Goal: Information Seeking & Learning: Learn about a topic

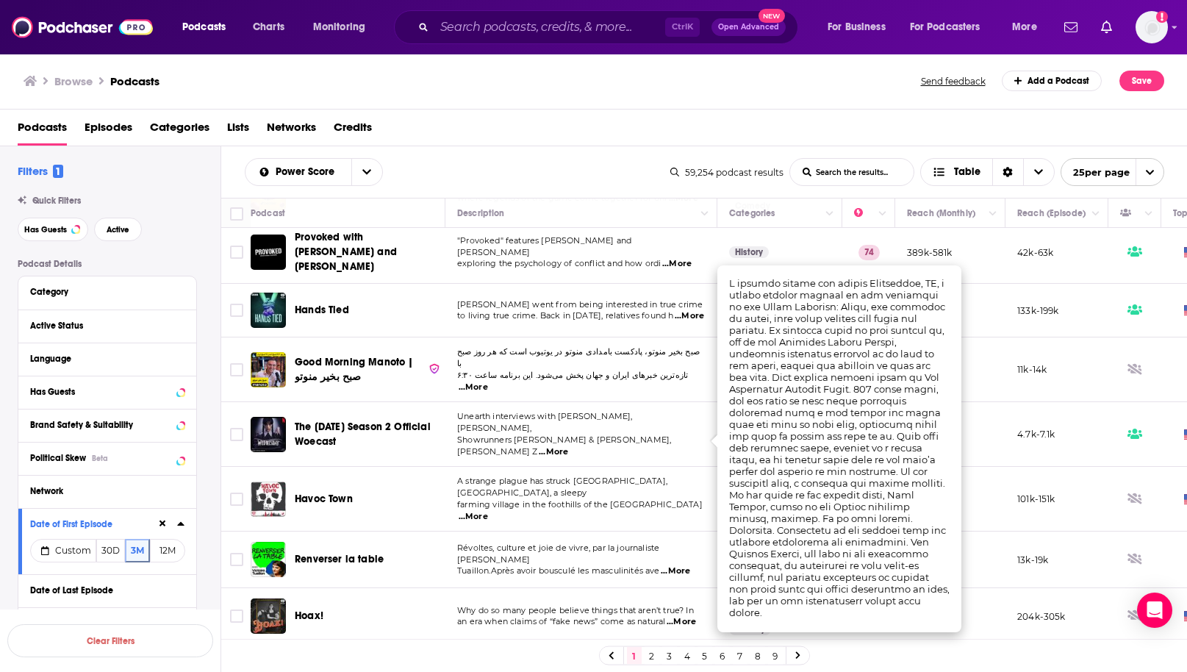
click at [185, 386] on div "Has Guests" at bounding box center [107, 391] width 178 height 33
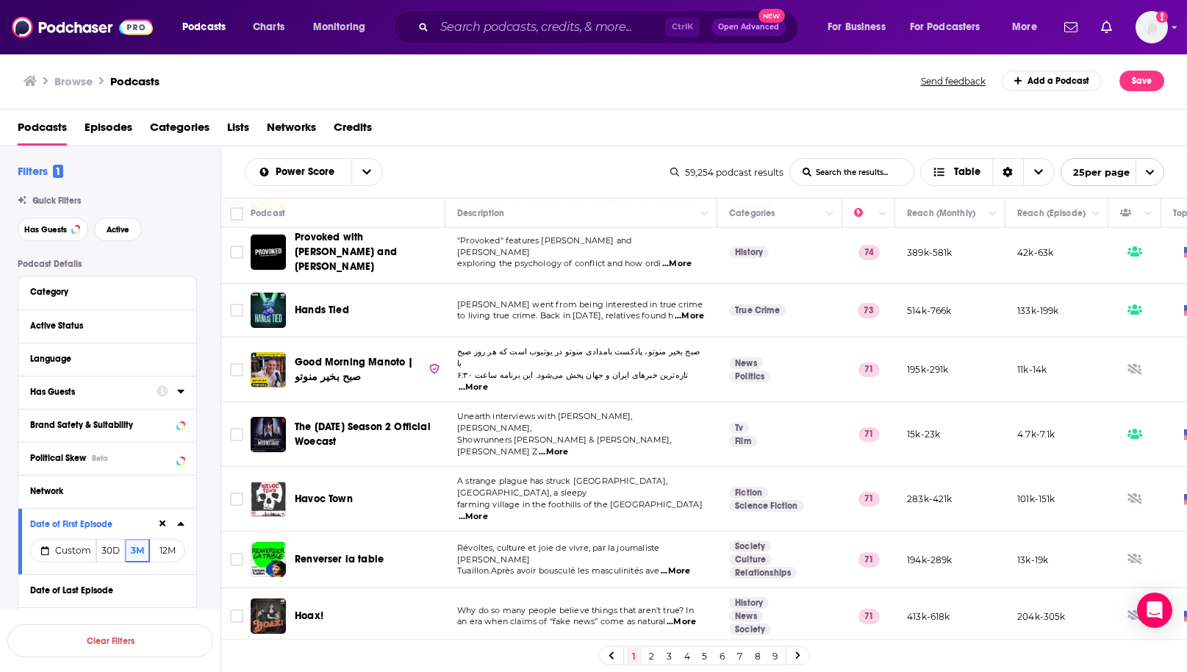
click at [179, 393] on icon at bounding box center [180, 391] width 7 height 12
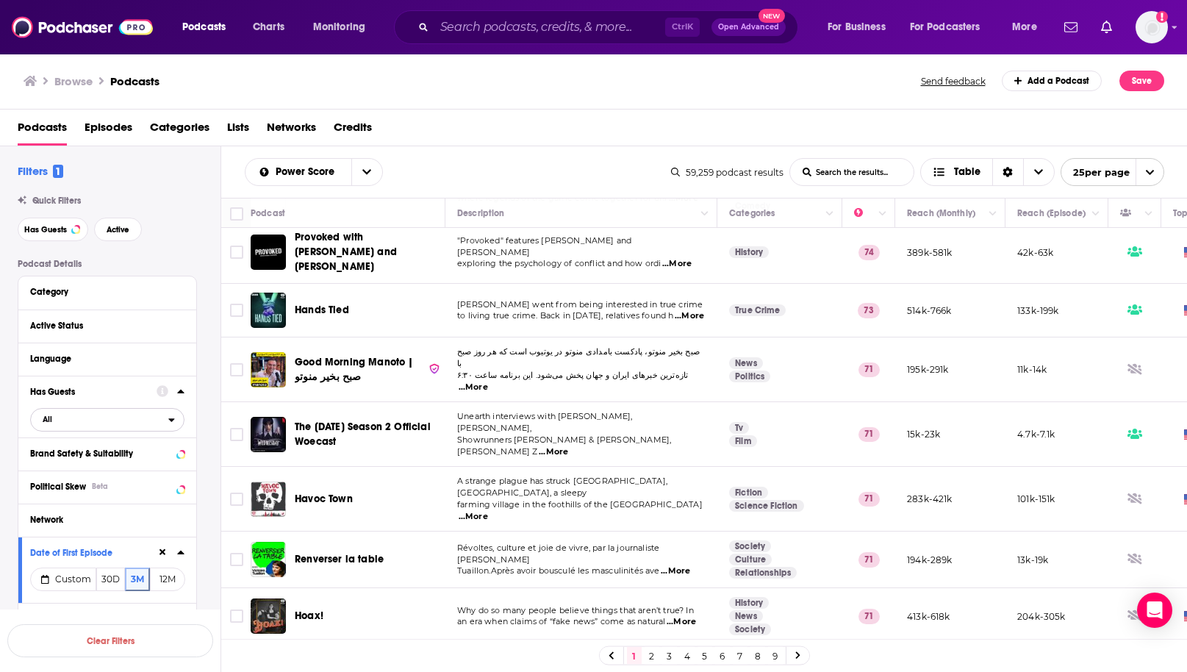
click at [168, 424] on span "All" at bounding box center [99, 418] width 137 height 19
click at [84, 462] on div "Has guests 7k" at bounding box center [112, 468] width 165 height 24
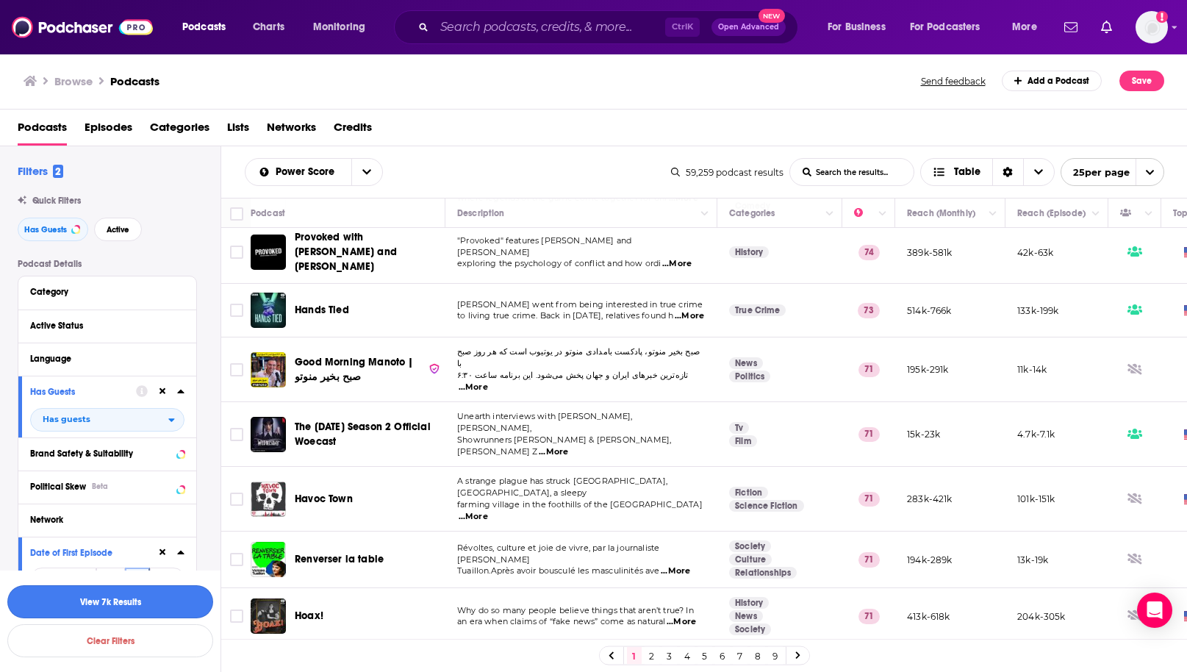
click at [132, 603] on button "View 7k Results" at bounding box center [110, 601] width 206 height 33
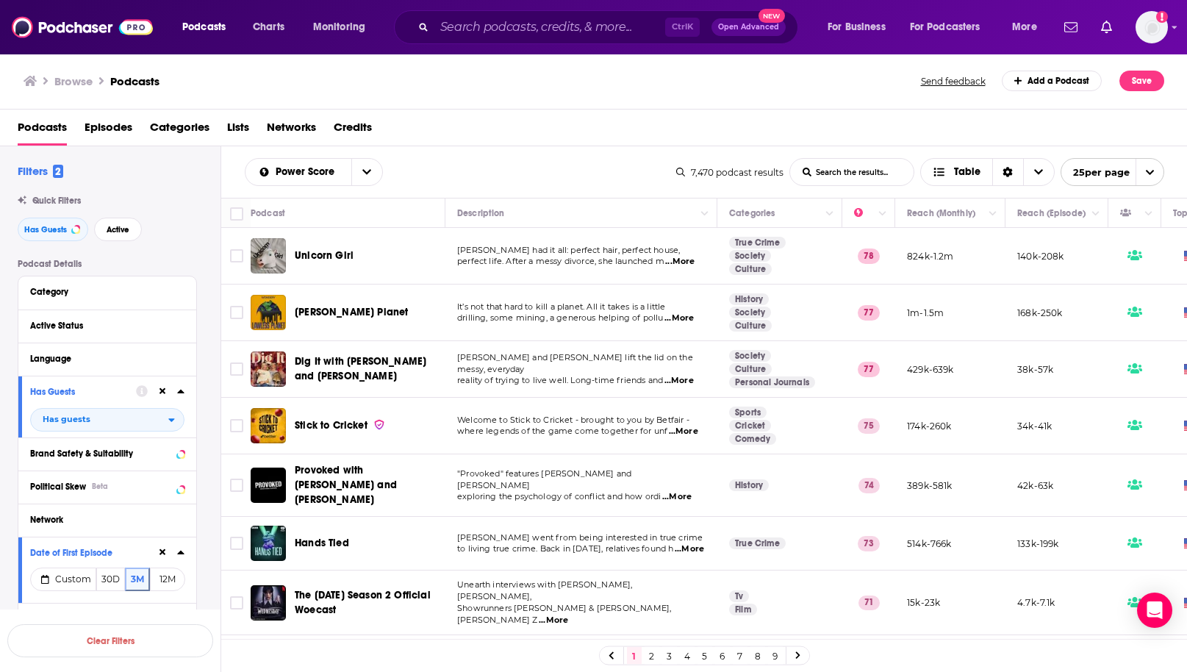
click at [685, 315] on span "...More" at bounding box center [678, 318] width 29 height 12
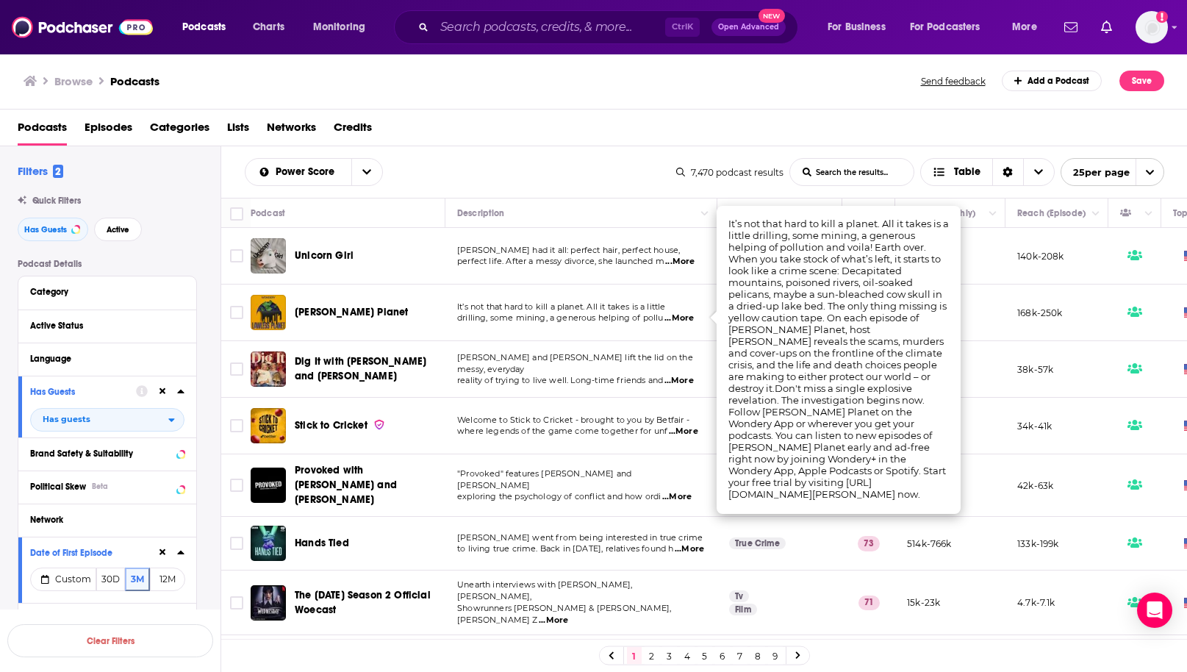
click at [622, 496] on td ""Provoked" features Scott Horton and Darryl Cooper exploring the psychology of …" at bounding box center [581, 485] width 272 height 62
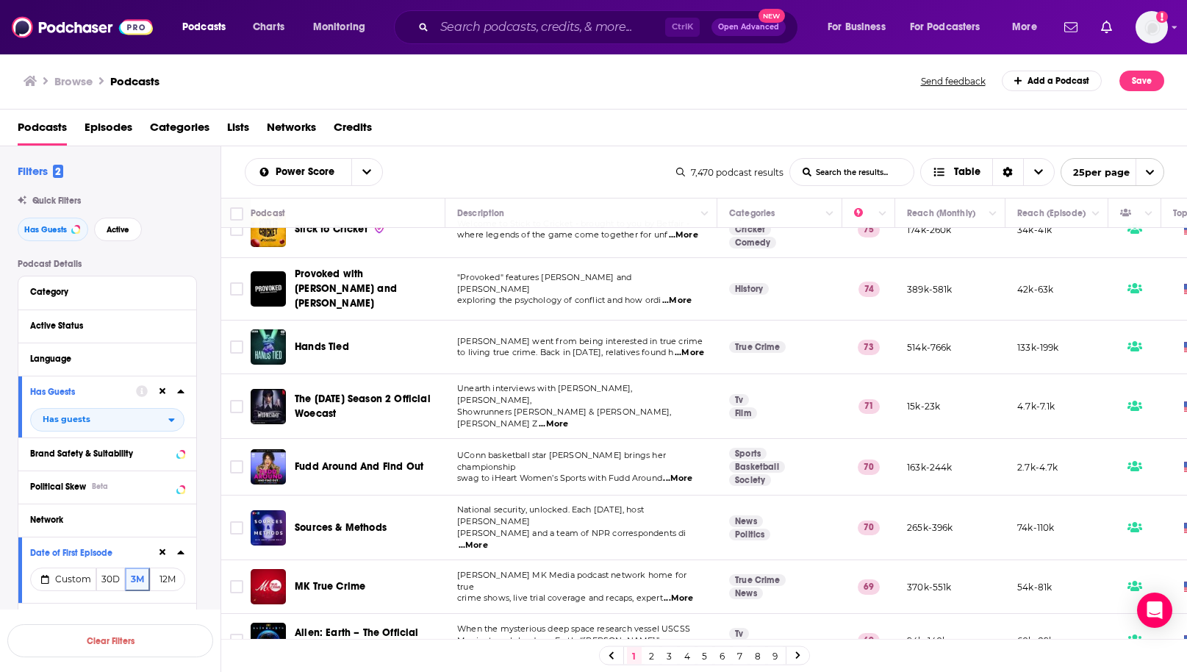
scroll to position [220, 0]
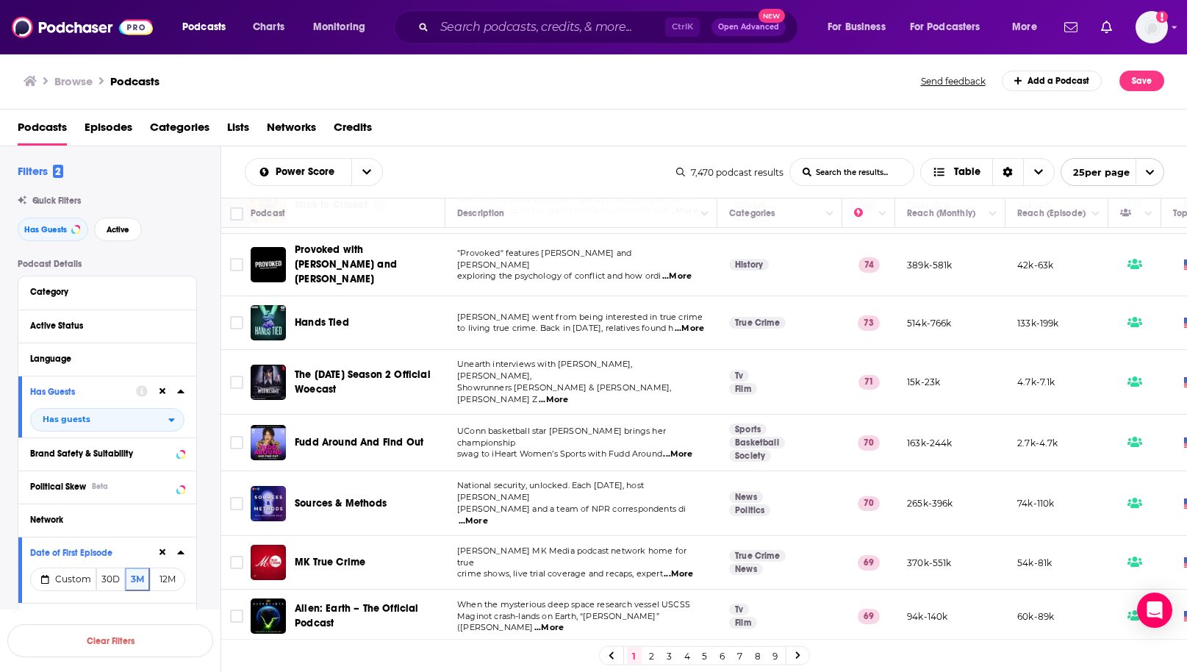
click at [685, 448] on span "...More" at bounding box center [677, 454] width 29 height 12
click at [488, 515] on span "...More" at bounding box center [472, 521] width 29 height 12
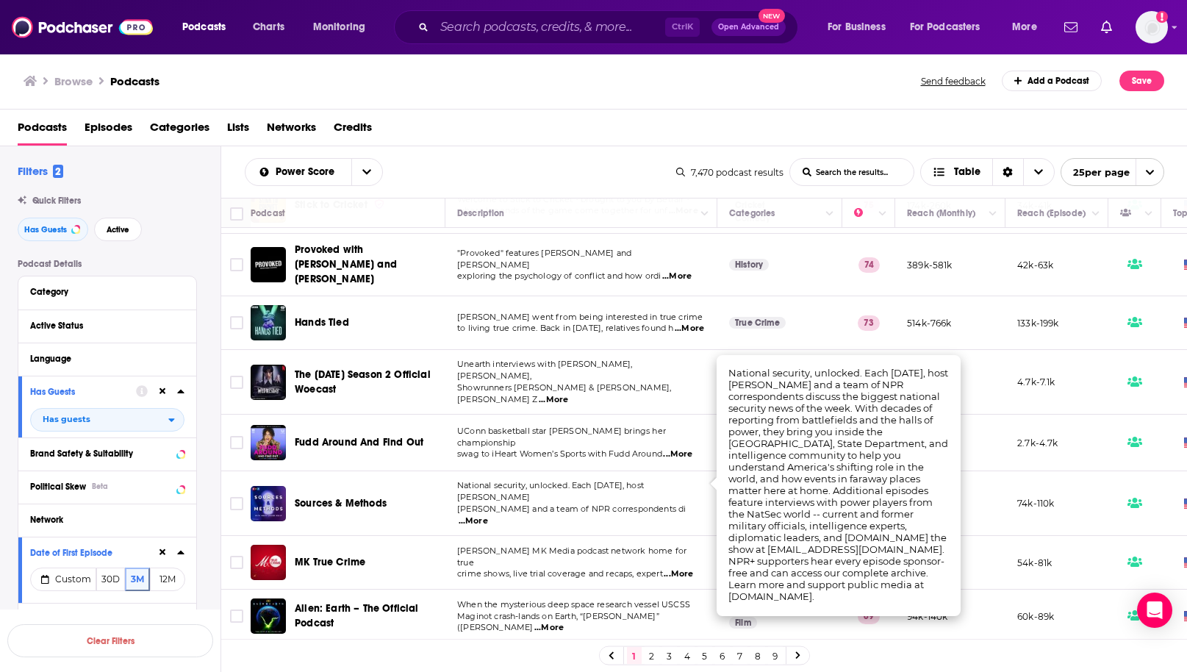
click at [949, 350] on td "15k-23k" at bounding box center [950, 382] width 110 height 65
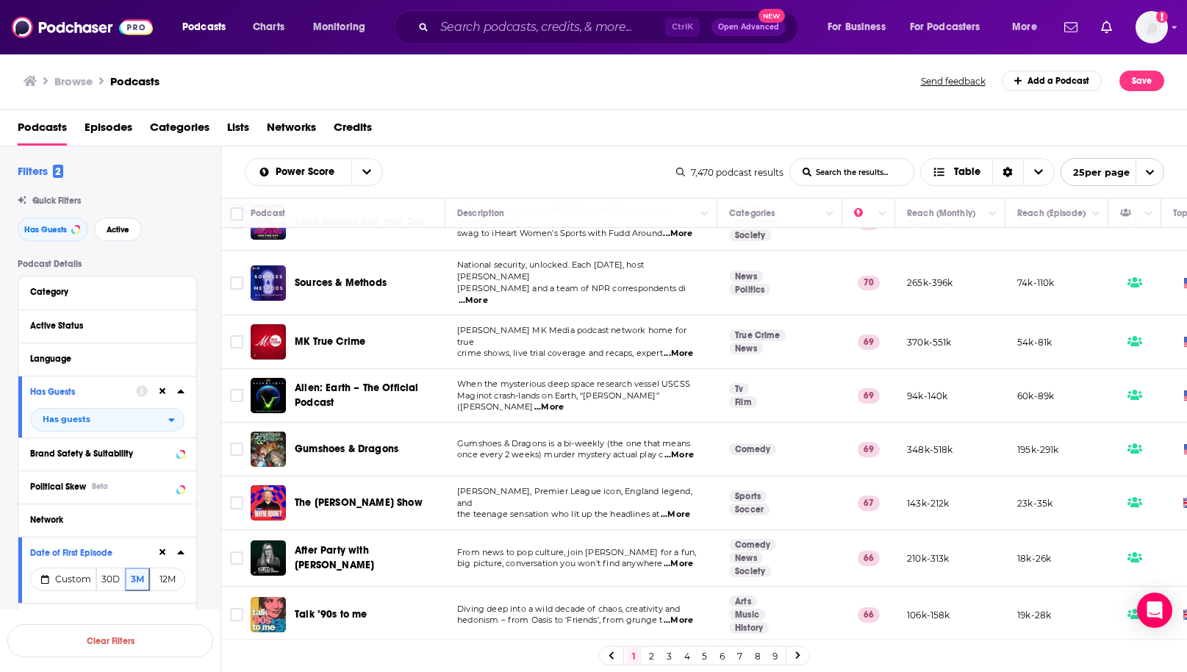
scroll to position [514, 0]
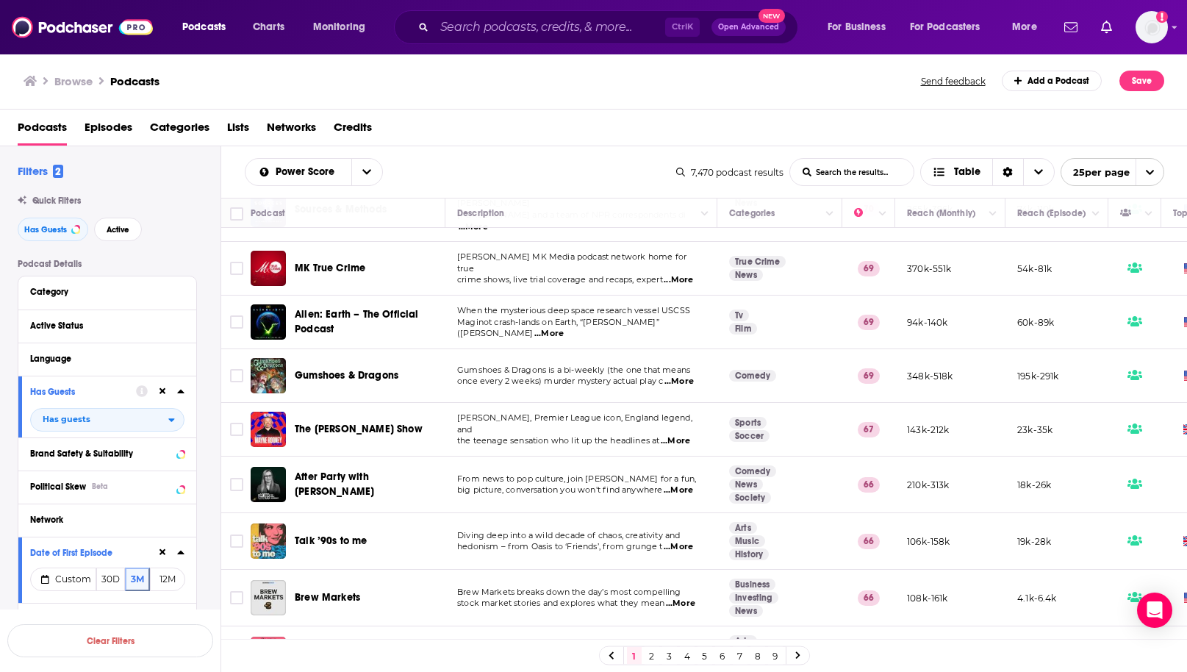
click at [677, 541] on span "...More" at bounding box center [677, 547] width 29 height 12
click at [959, 122] on div "Podcasts Episodes Categories Lists Networks Credits" at bounding box center [597, 130] width 1158 height 30
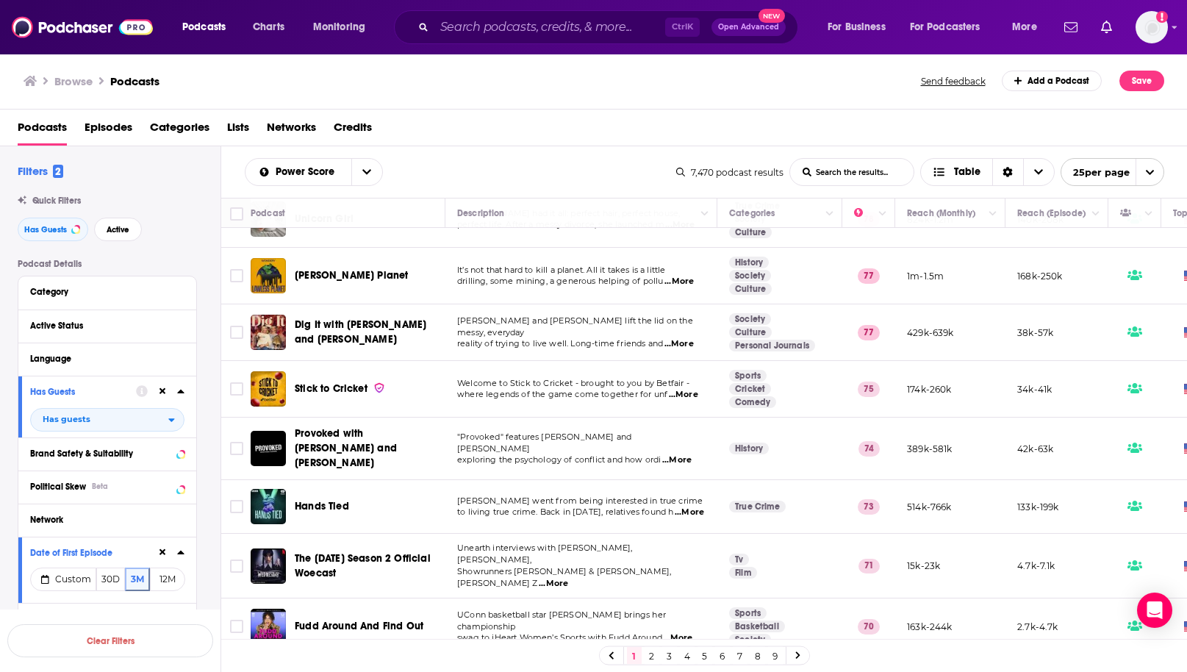
scroll to position [0, 0]
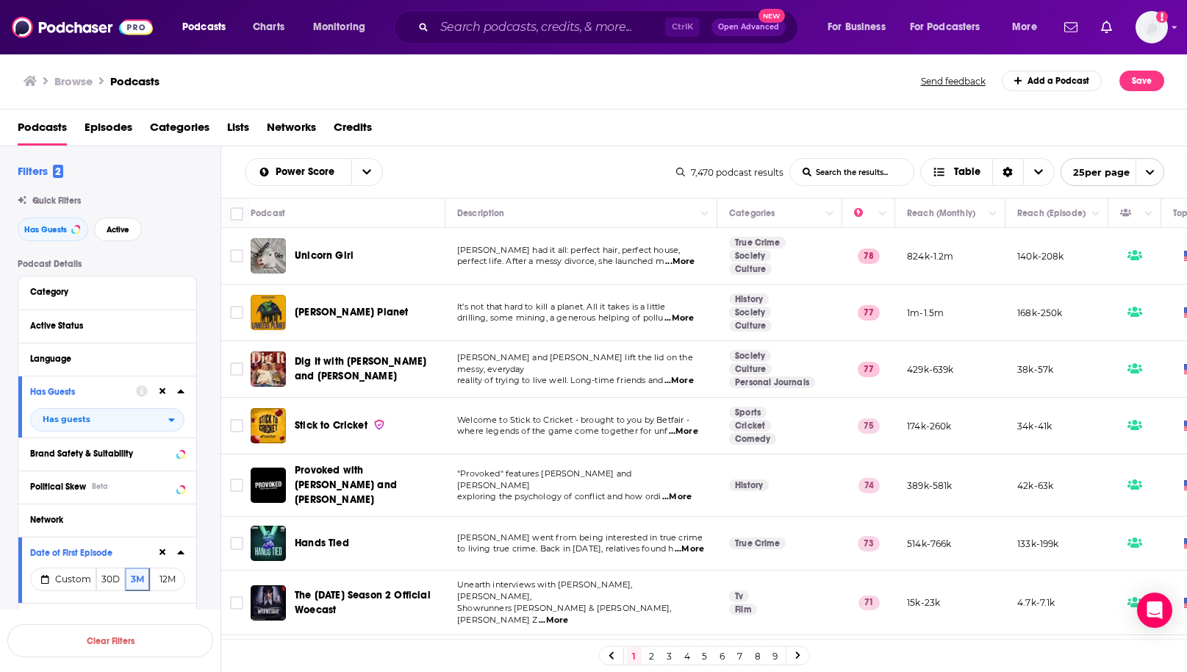
click at [1168, 295] on td "US" at bounding box center [1201, 312] width 81 height 57
click at [684, 431] on span "...More" at bounding box center [683, 431] width 29 height 12
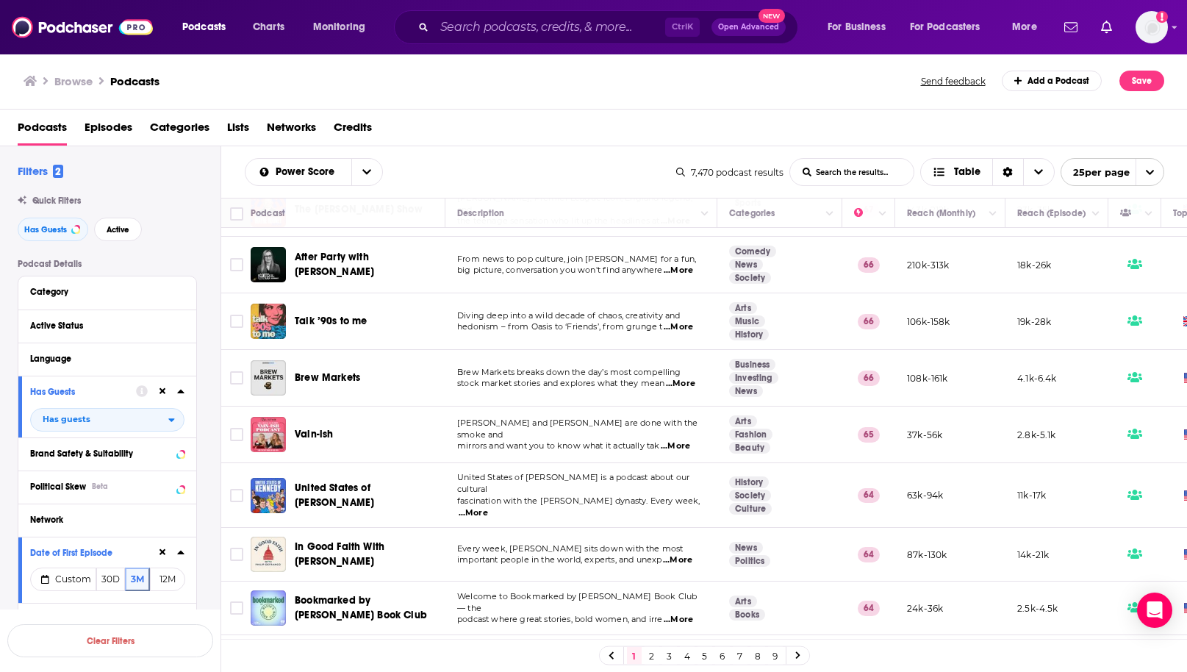
scroll to position [735, 0]
click at [163, 394] on icon at bounding box center [162, 391] width 7 height 10
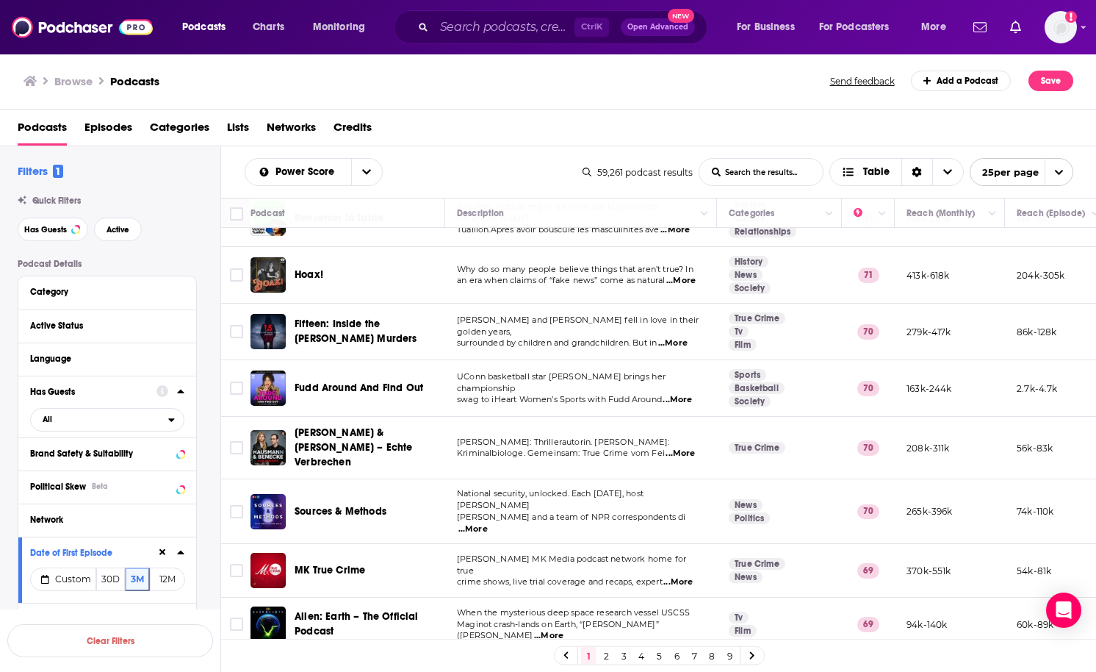
scroll to position [955, 0]
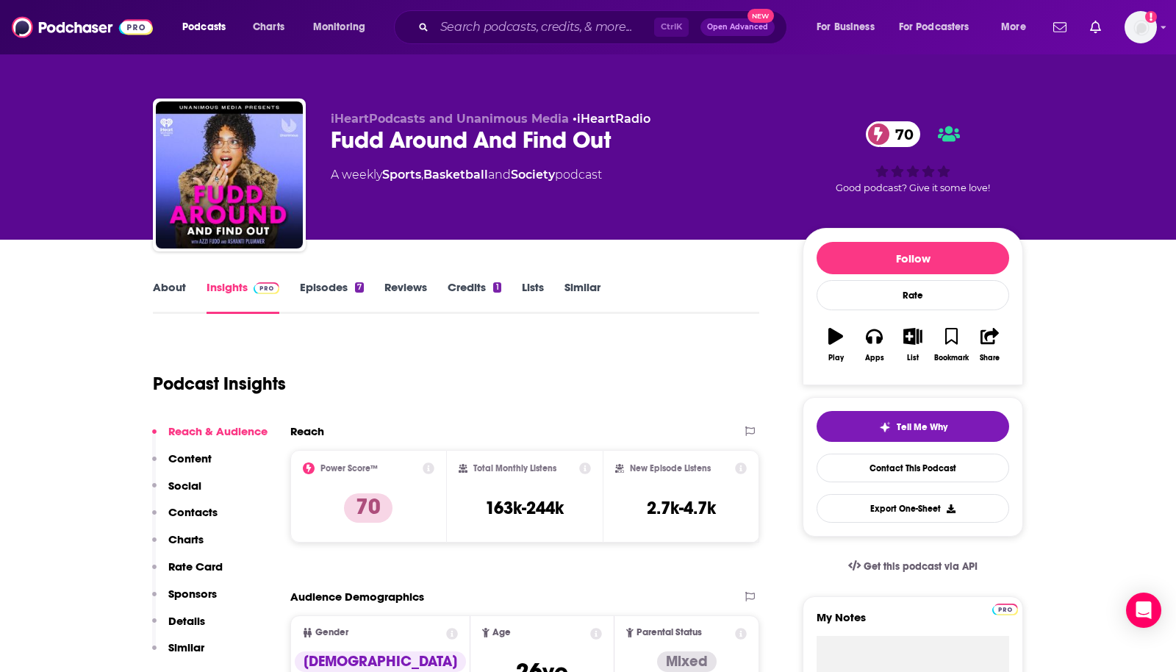
click at [179, 292] on link "About" at bounding box center [169, 297] width 33 height 34
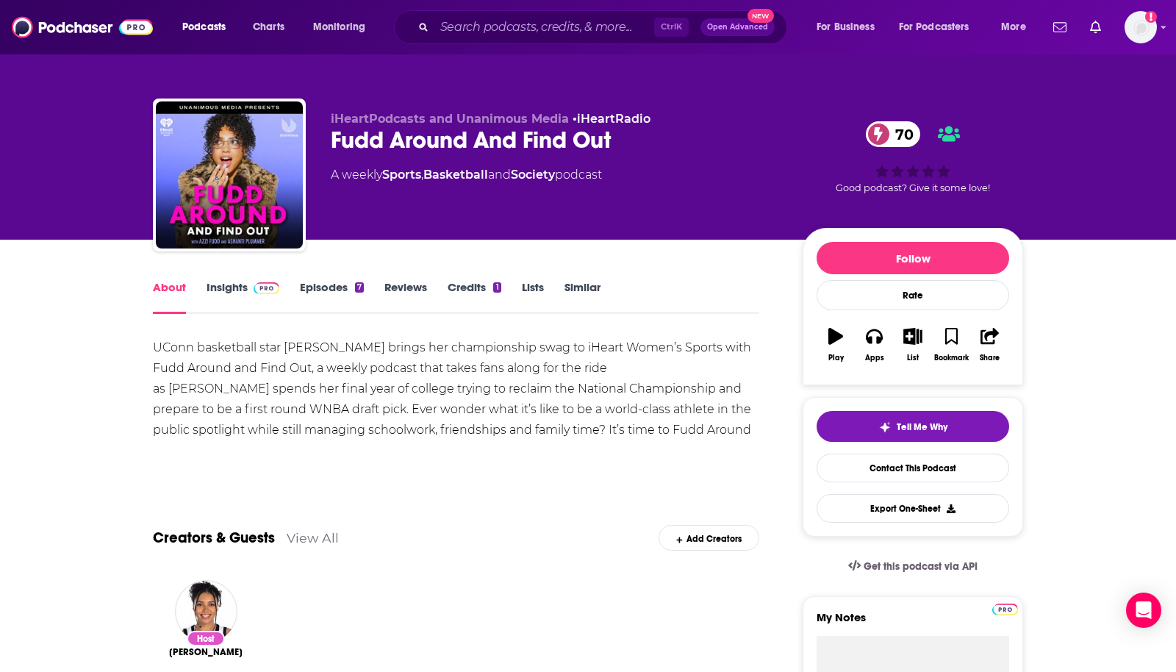
click at [235, 284] on link "Insights" at bounding box center [242, 297] width 73 height 34
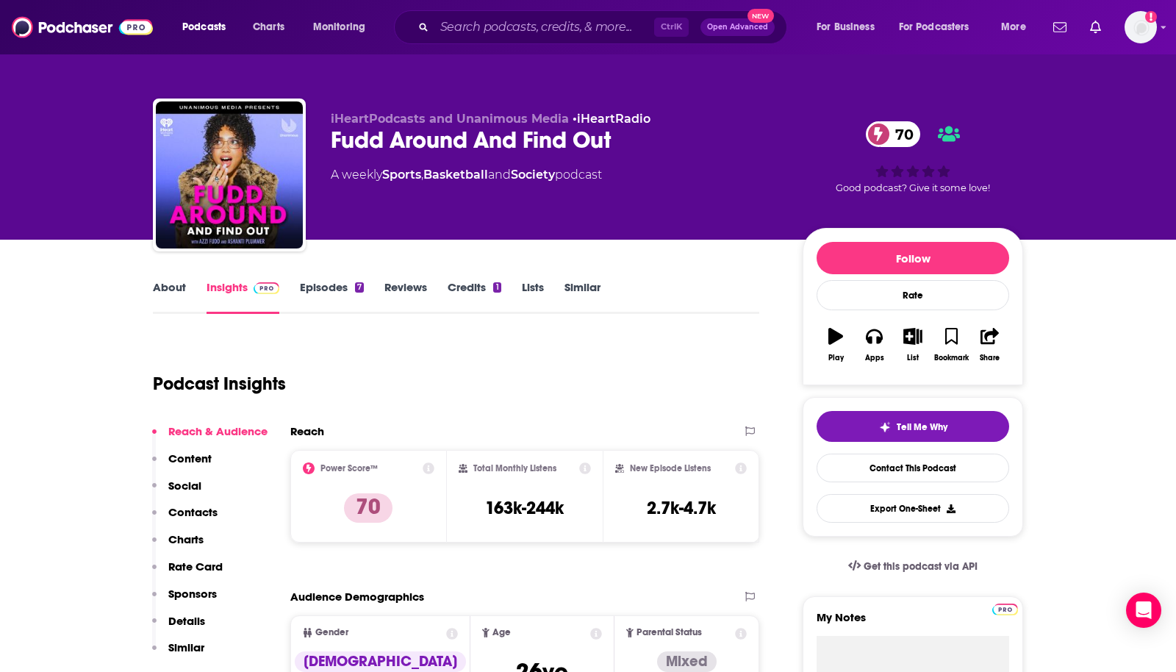
click at [323, 292] on link "Episodes 7" at bounding box center [332, 297] width 64 height 34
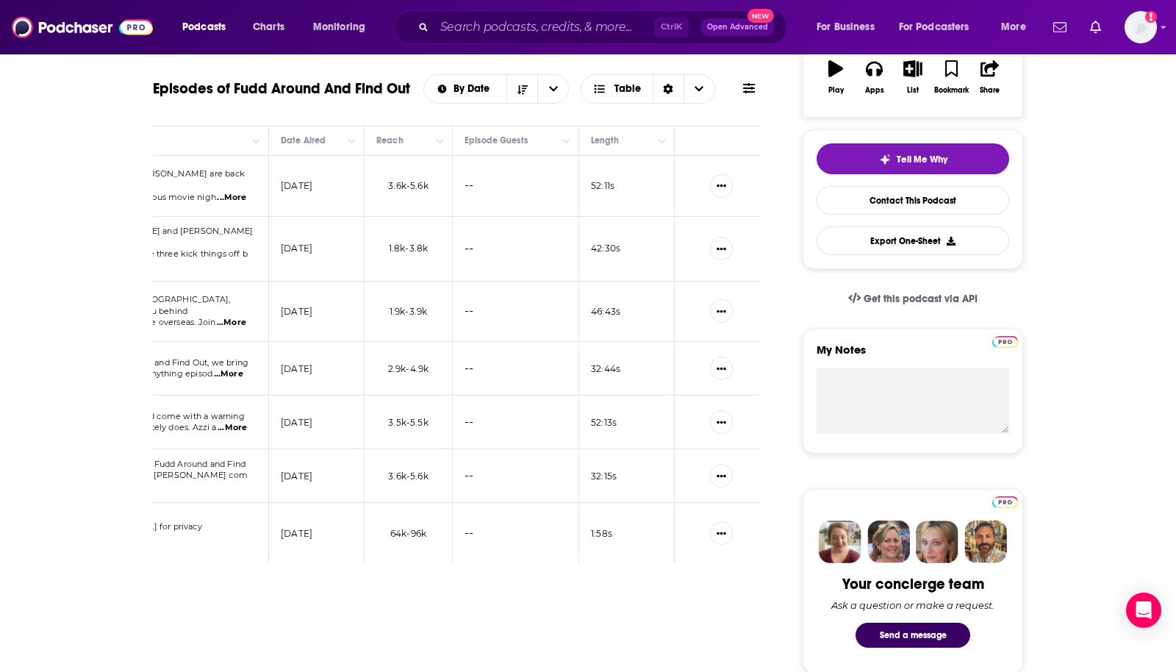
scroll to position [220, 0]
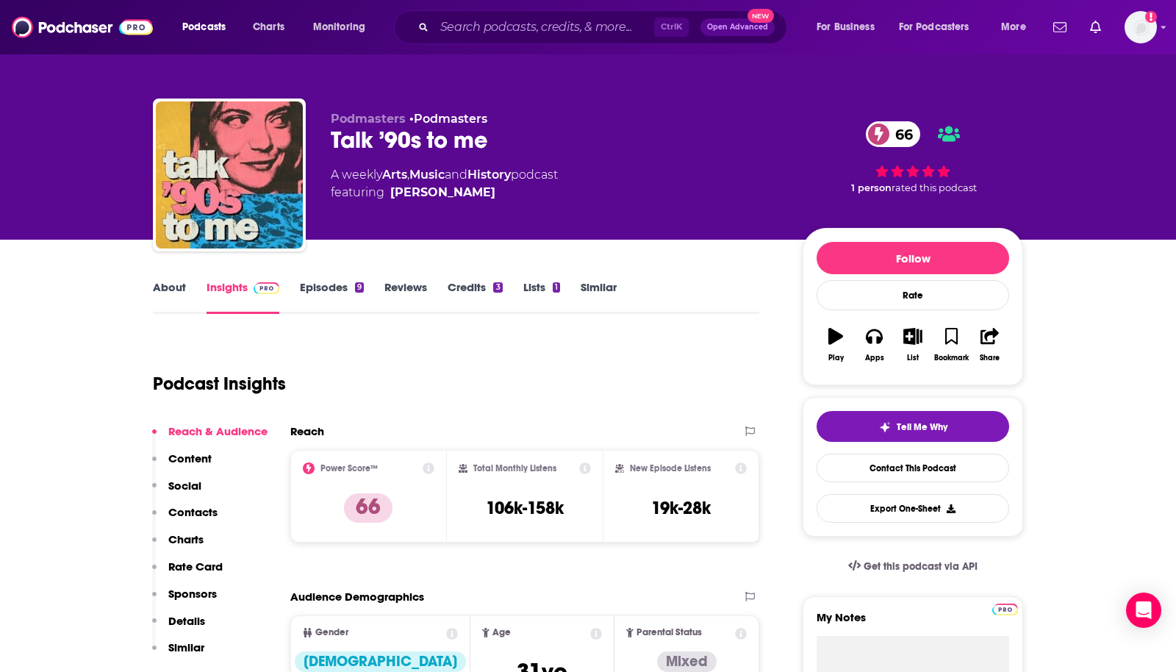
click at [327, 283] on link "Episodes 9" at bounding box center [332, 297] width 64 height 34
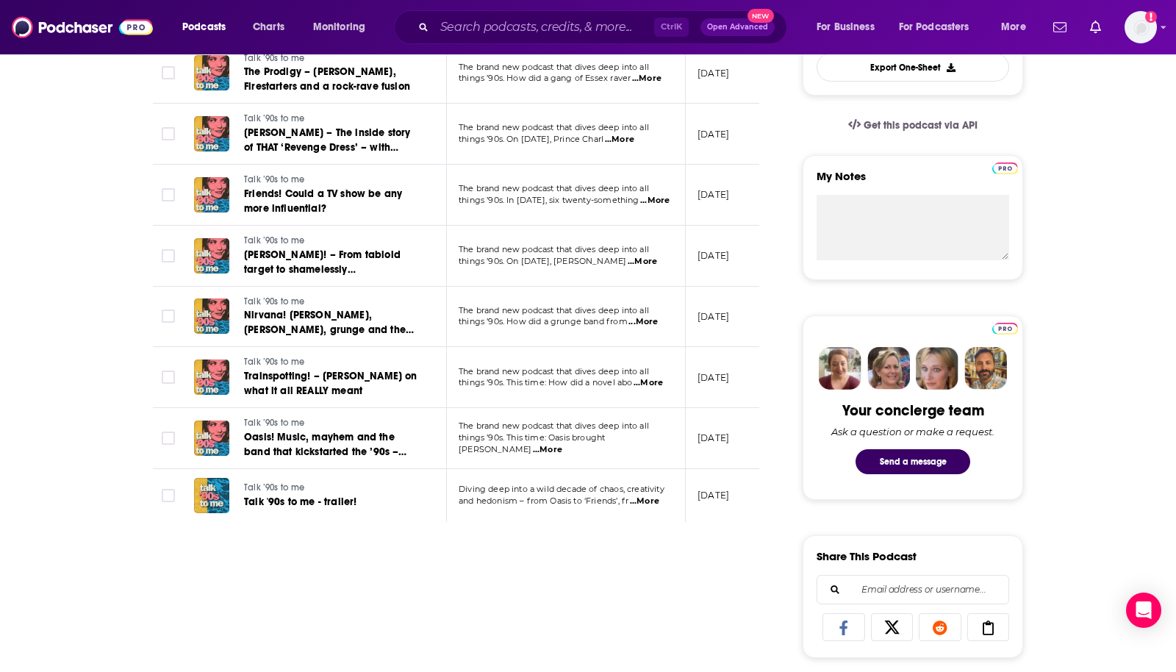
scroll to position [147, 0]
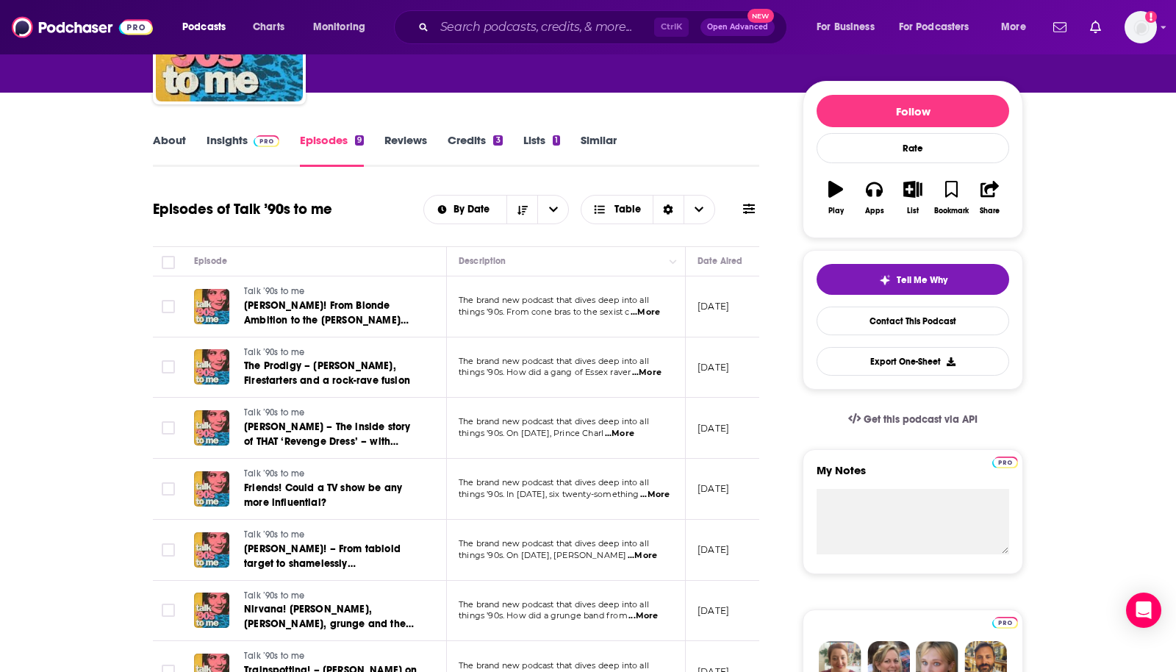
click at [175, 145] on link "About" at bounding box center [169, 150] width 33 height 34
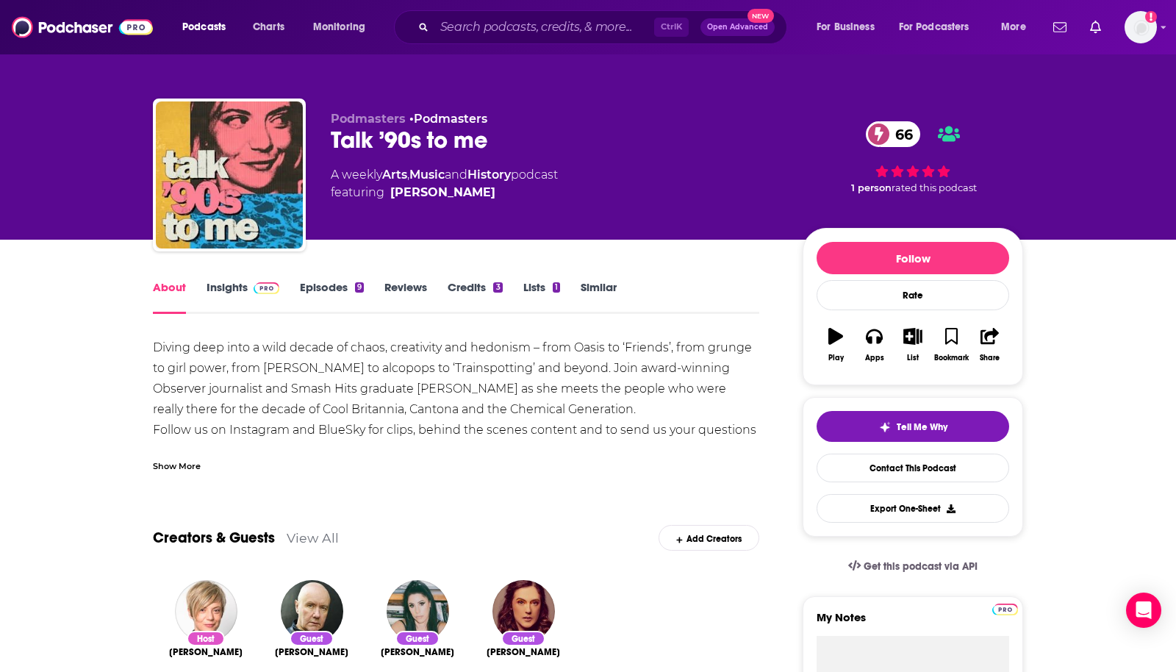
click at [225, 293] on link "Insights" at bounding box center [242, 297] width 73 height 34
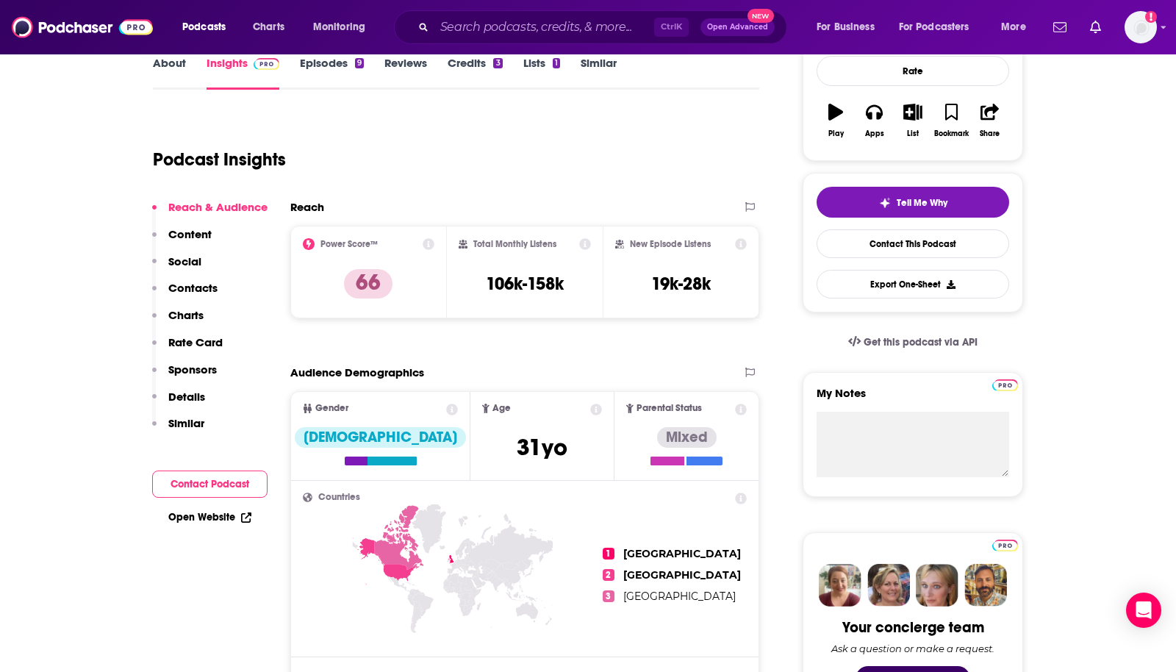
scroll to position [220, 0]
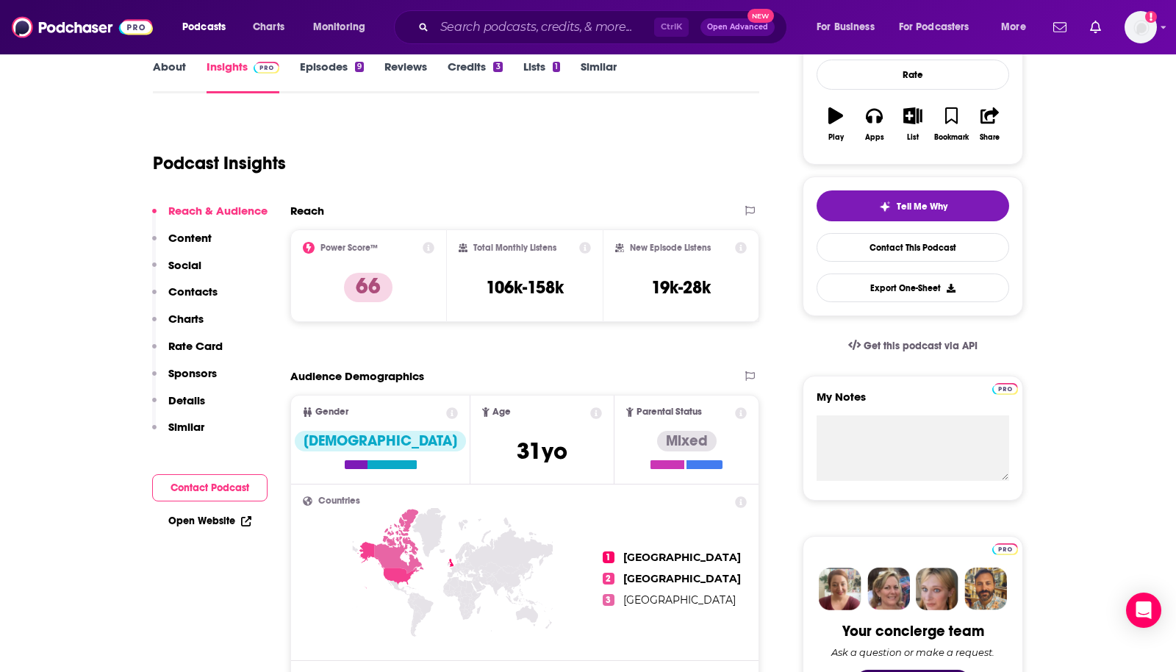
click at [163, 74] on link "About" at bounding box center [169, 77] width 33 height 34
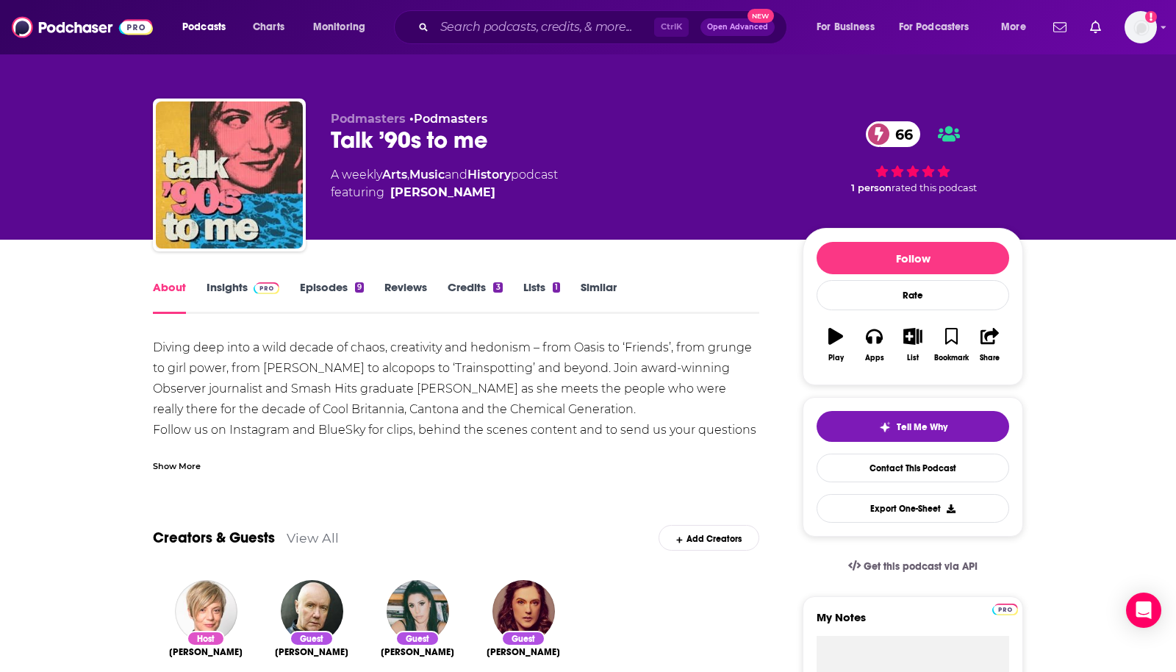
drag, startPoint x: 1050, startPoint y: 360, endPoint x: 900, endPoint y: 360, distance: 149.9
click at [331, 286] on link "Episodes 9" at bounding box center [332, 297] width 64 height 34
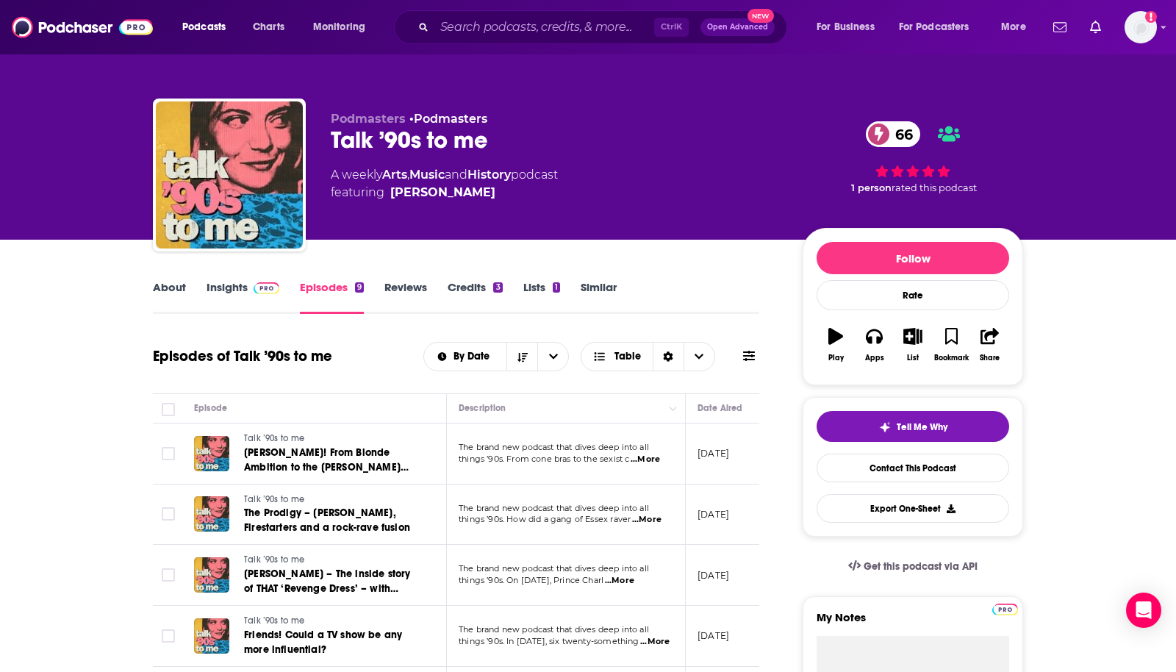
click at [166, 292] on link "About" at bounding box center [169, 297] width 33 height 34
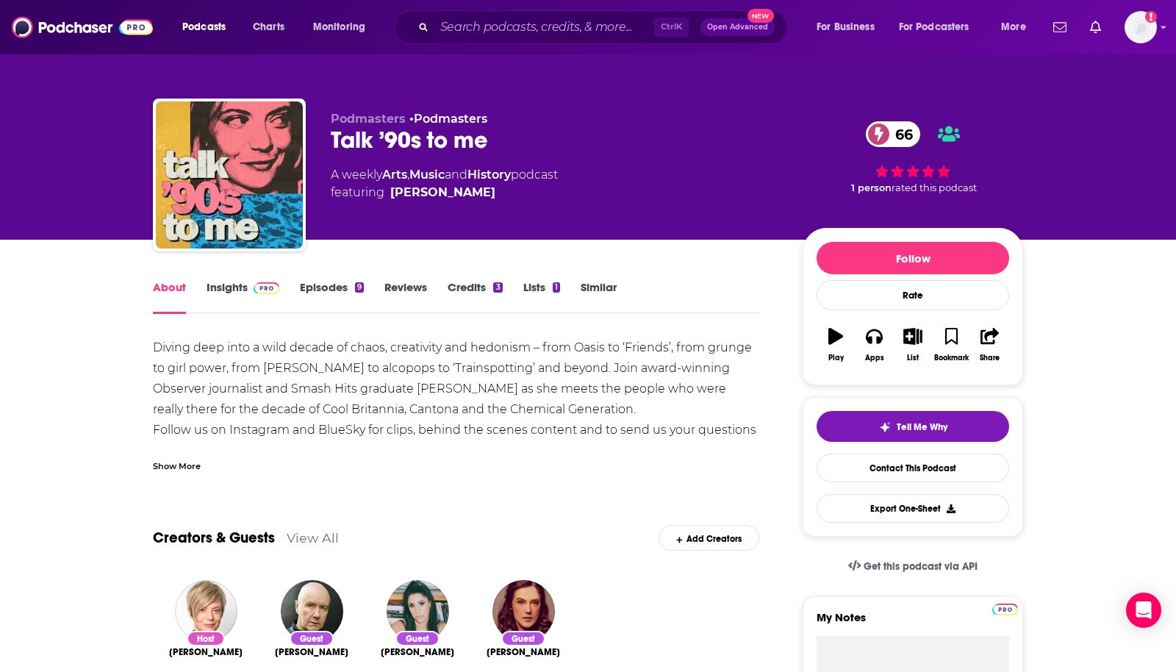
click at [238, 281] on link "Insights" at bounding box center [242, 297] width 73 height 34
